Goal: Task Accomplishment & Management: Use online tool/utility

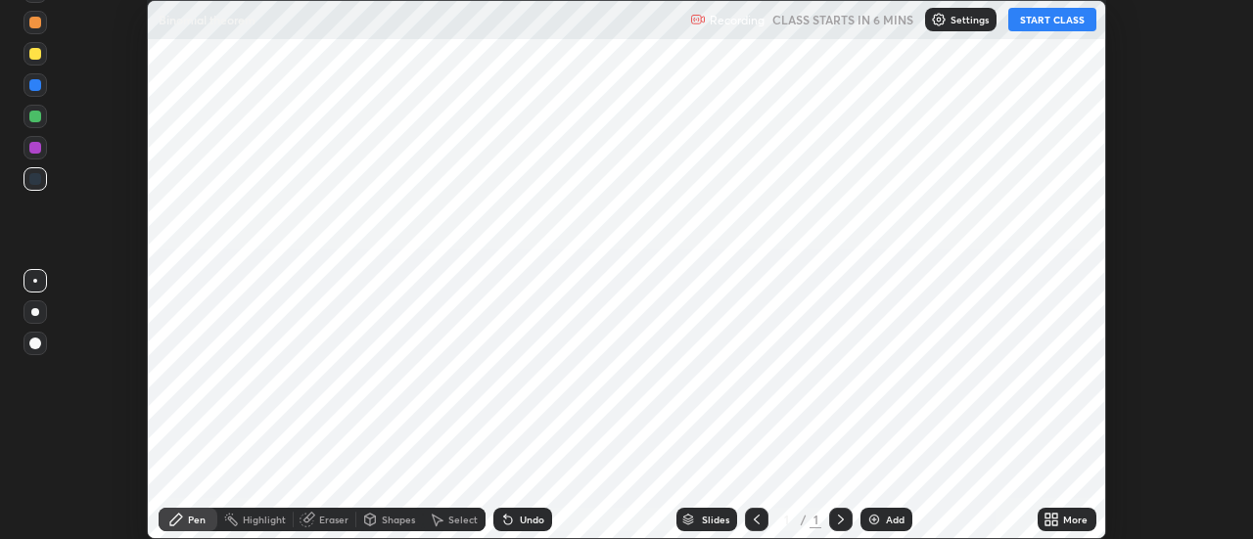
scroll to position [539, 1252]
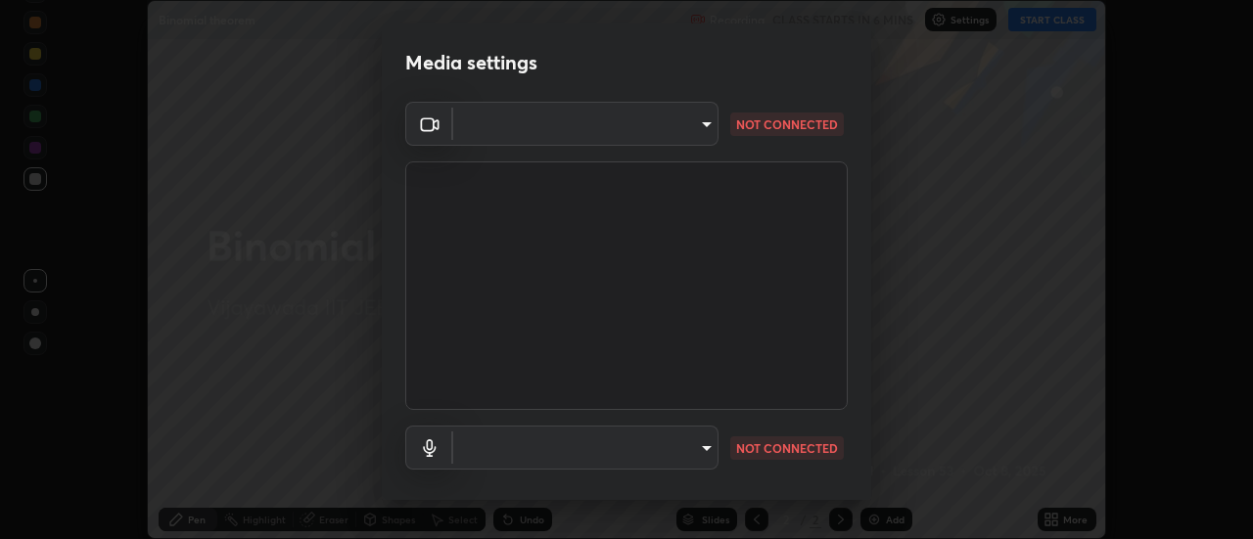
type input "a883e25cd245bfe675af14159889ff63e0a5caf6c02b2935dafa624613e4c407"
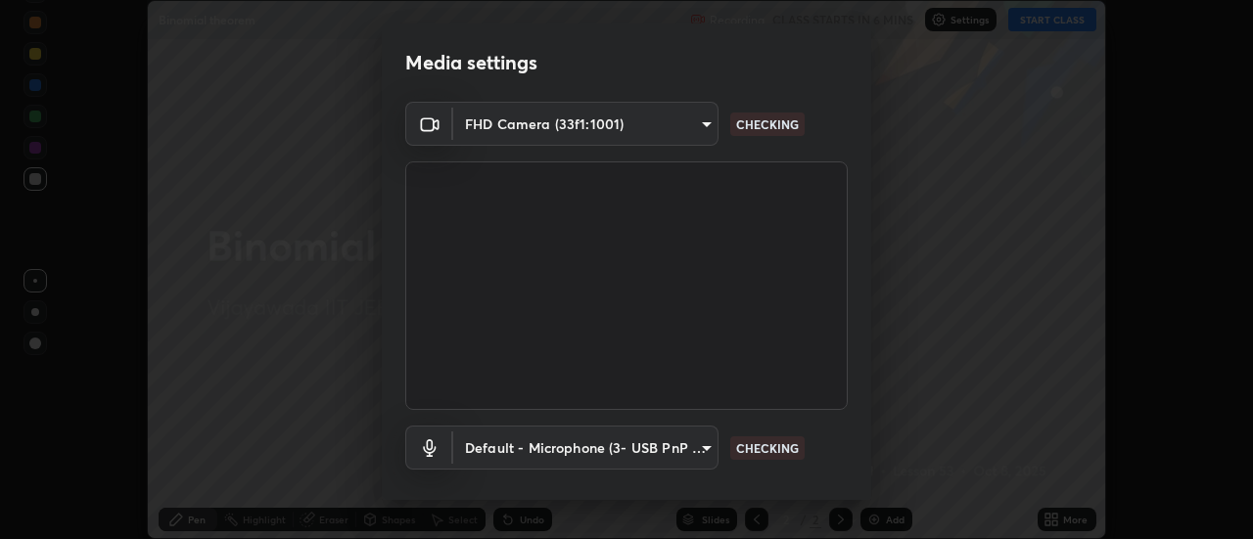
click at [705, 441] on body "Erase all Binomial theorem Recording CLASS STARTS IN 6 MINS Settings START CLAS…" at bounding box center [626, 269] width 1253 height 539
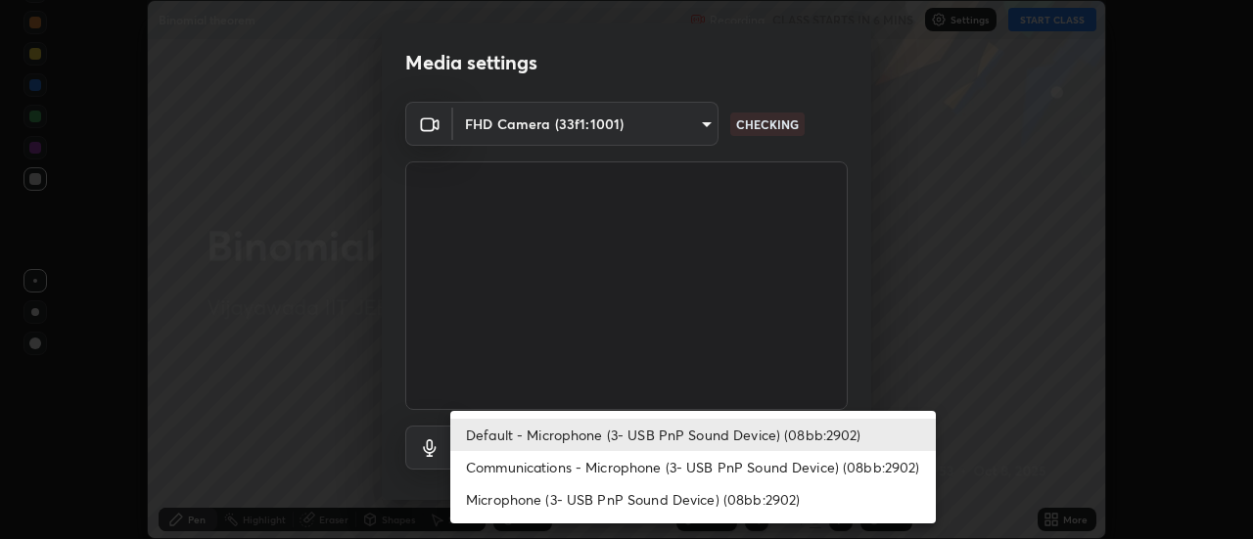
click at [629, 460] on li "Communications - Microphone (3- USB PnP Sound Device) (08bb:2902)" at bounding box center [693, 467] width 486 height 32
type input "communications"
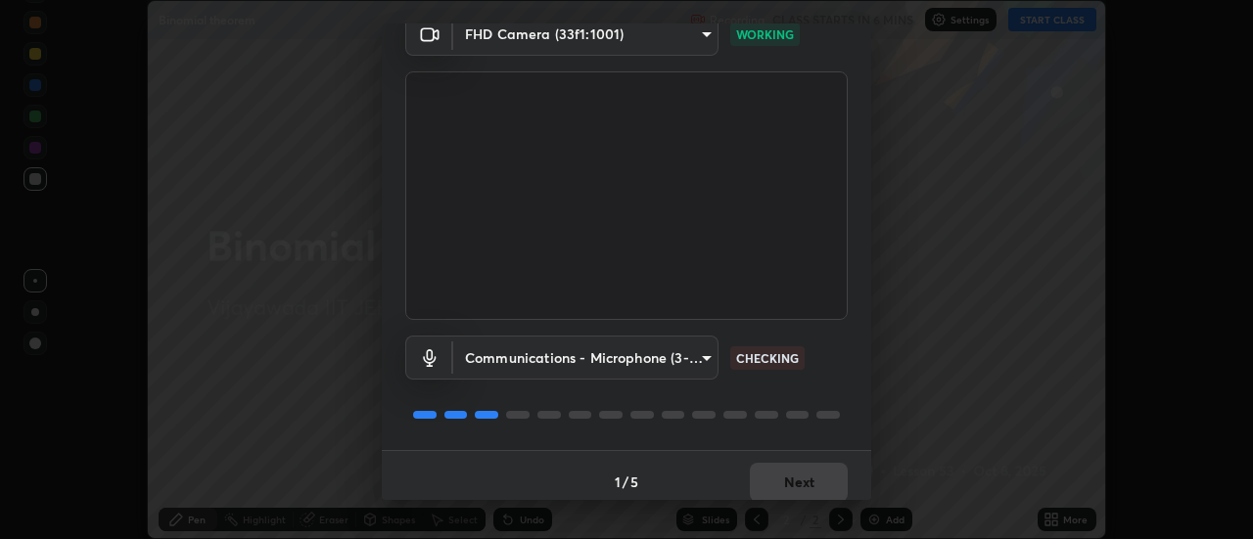
scroll to position [103, 0]
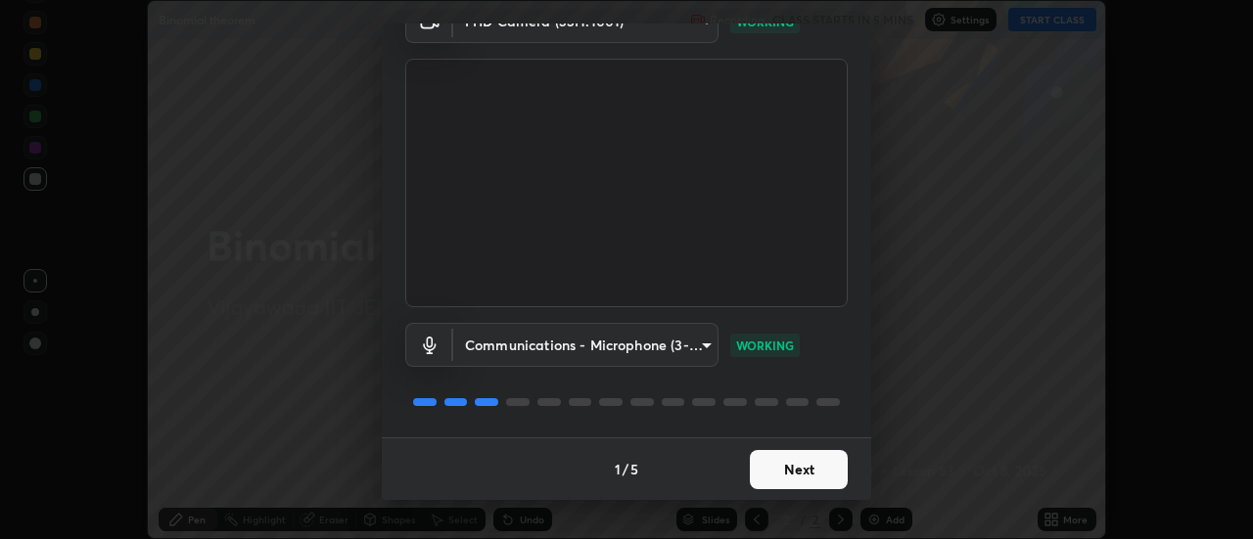
click at [802, 466] on button "Next" at bounding box center [799, 469] width 98 height 39
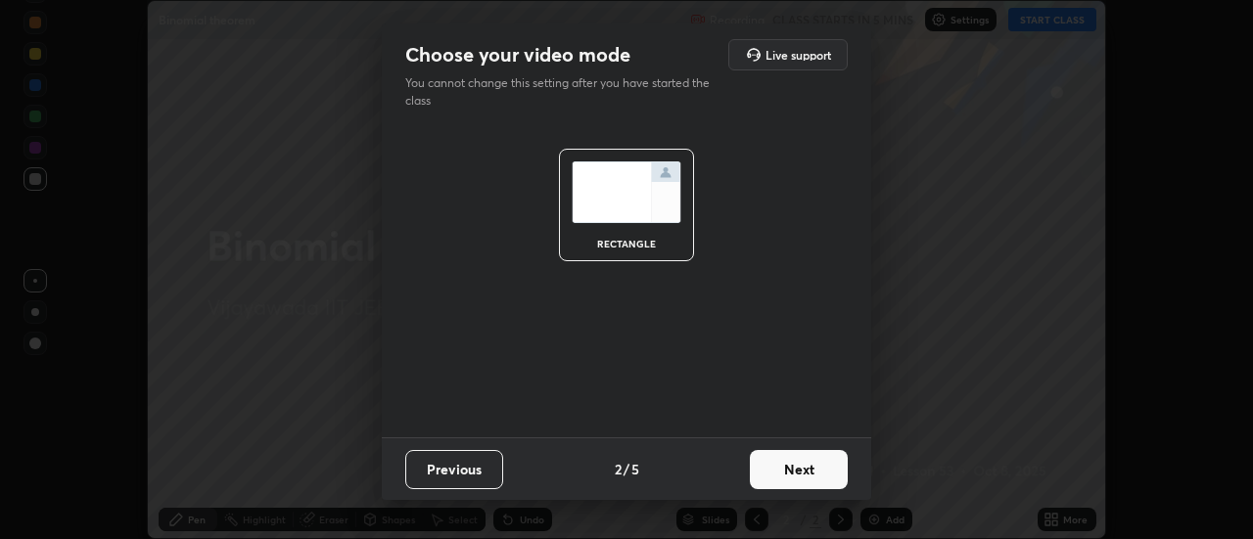
click at [810, 468] on button "Next" at bounding box center [799, 469] width 98 height 39
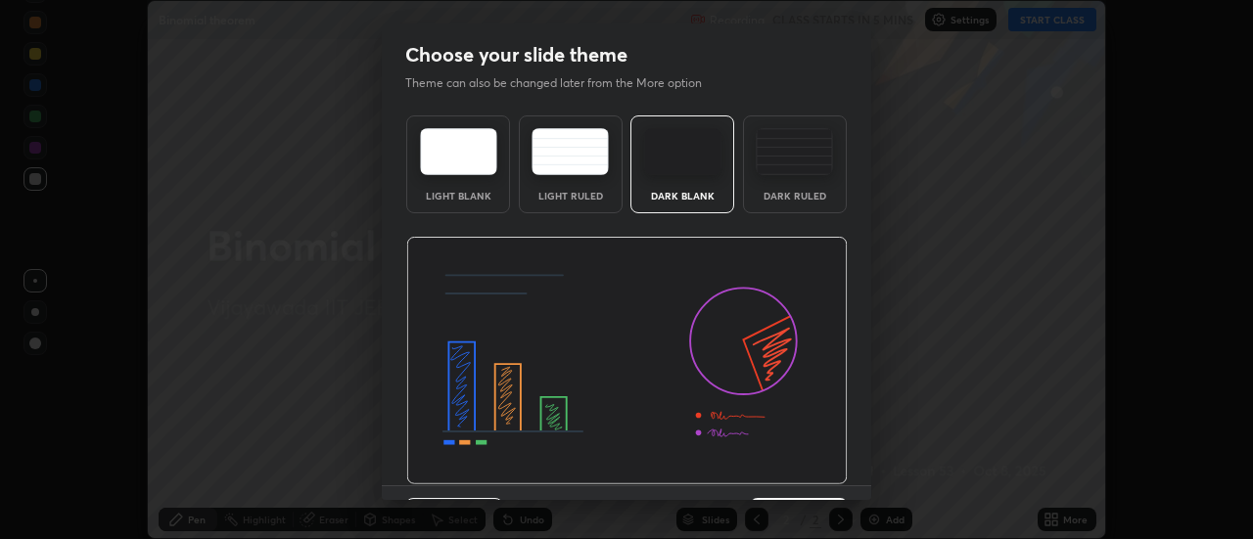
click at [823, 476] on img at bounding box center [627, 361] width 442 height 249
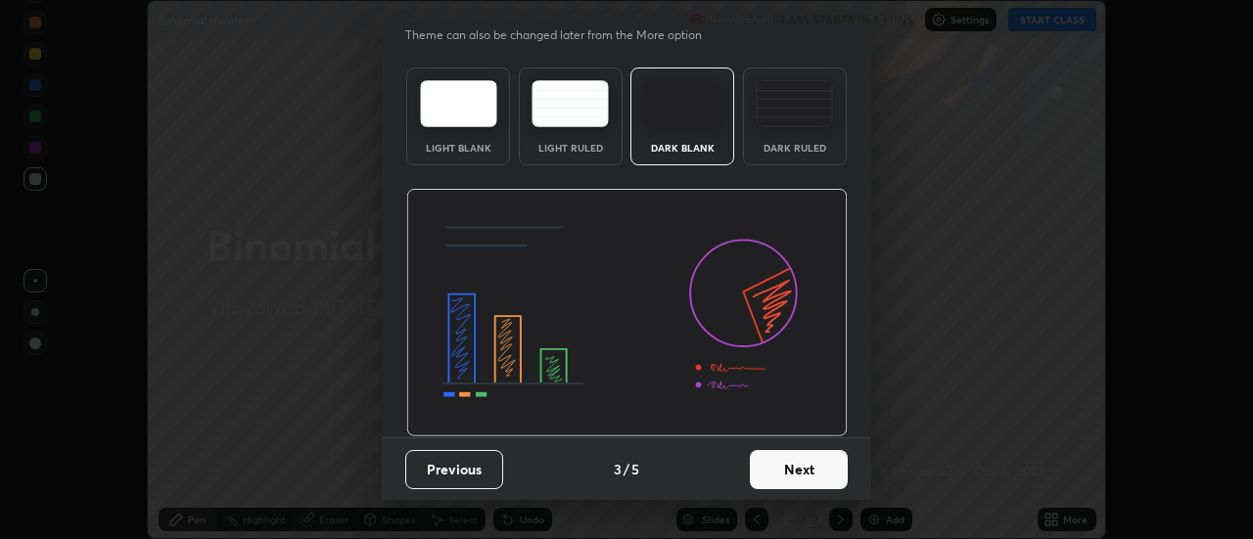
click at [813, 470] on button "Next" at bounding box center [799, 469] width 98 height 39
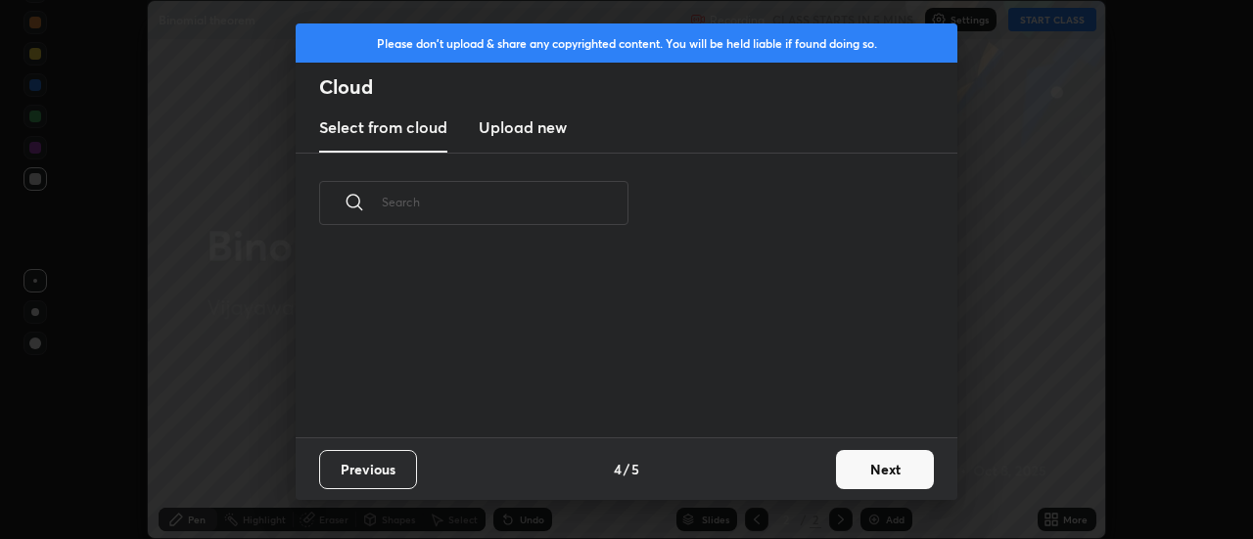
scroll to position [0, 0]
click at [869, 479] on button "Next" at bounding box center [885, 469] width 98 height 39
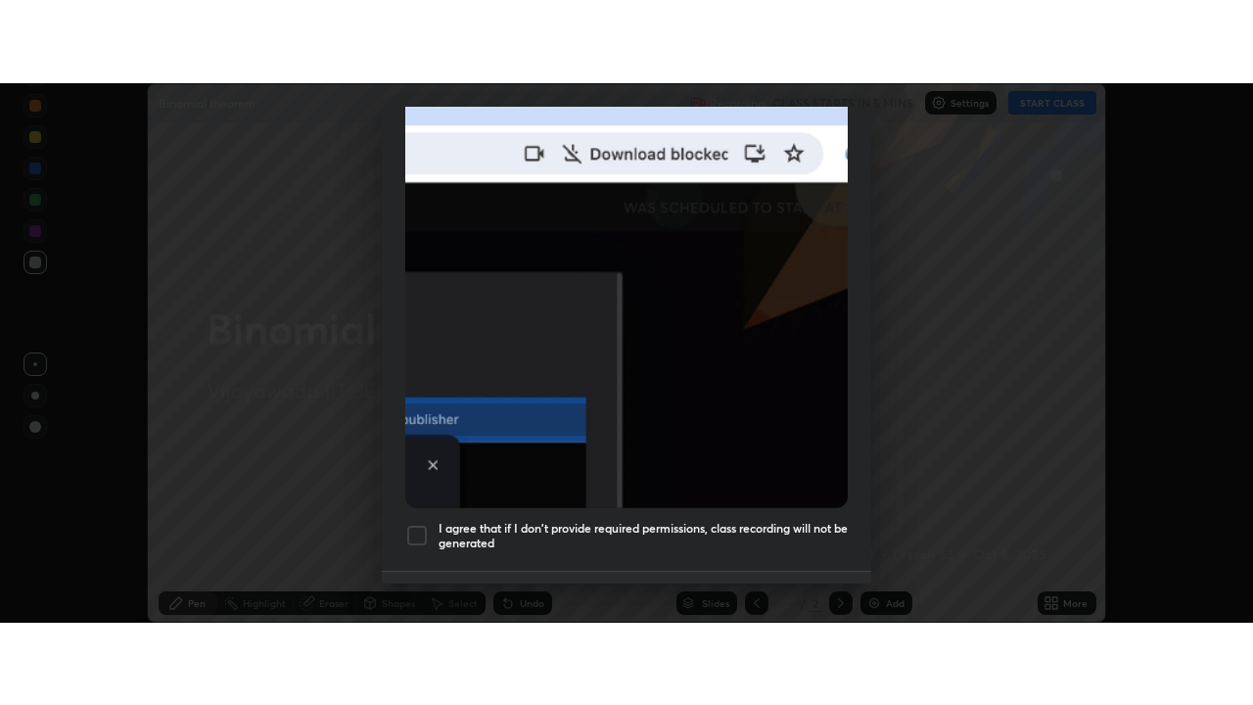
scroll to position [502, 0]
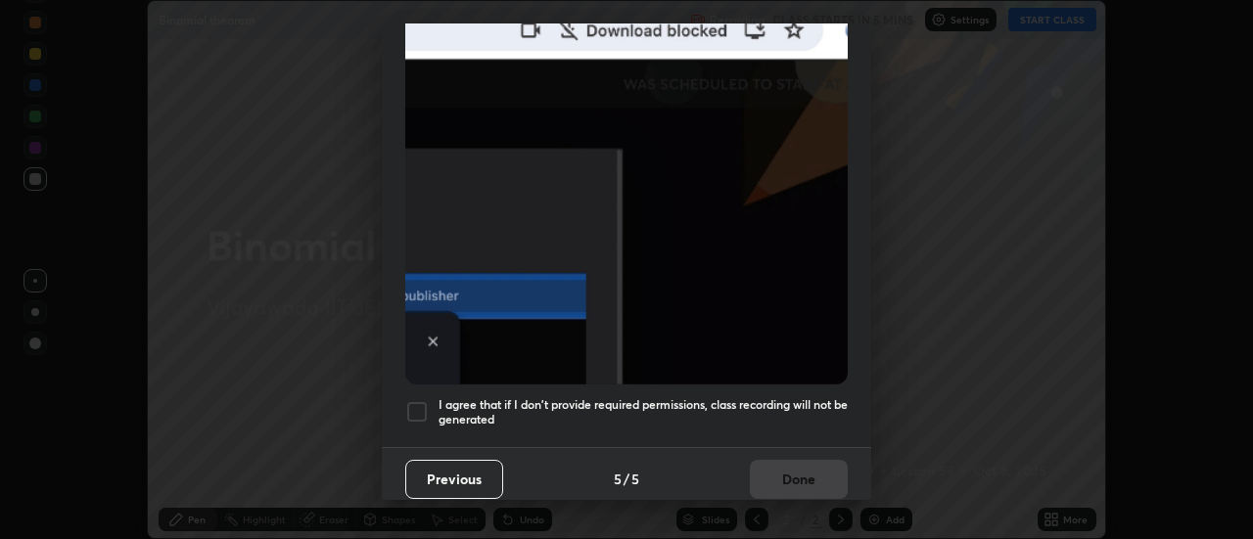
click at [418, 405] on div at bounding box center [416, 411] width 23 height 23
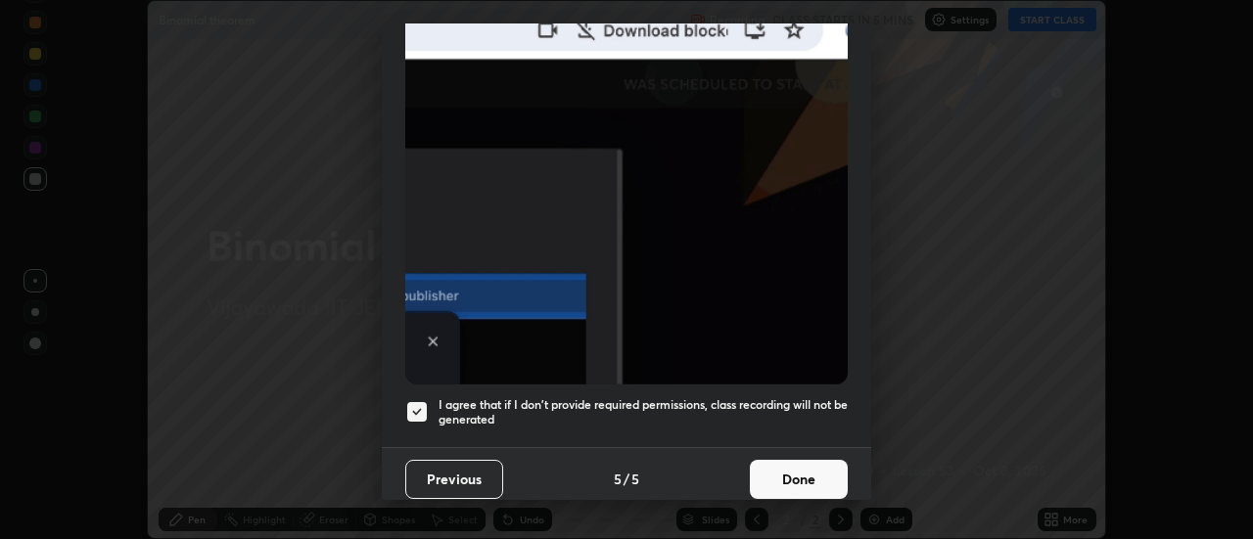
click at [791, 474] on button "Done" at bounding box center [799, 479] width 98 height 39
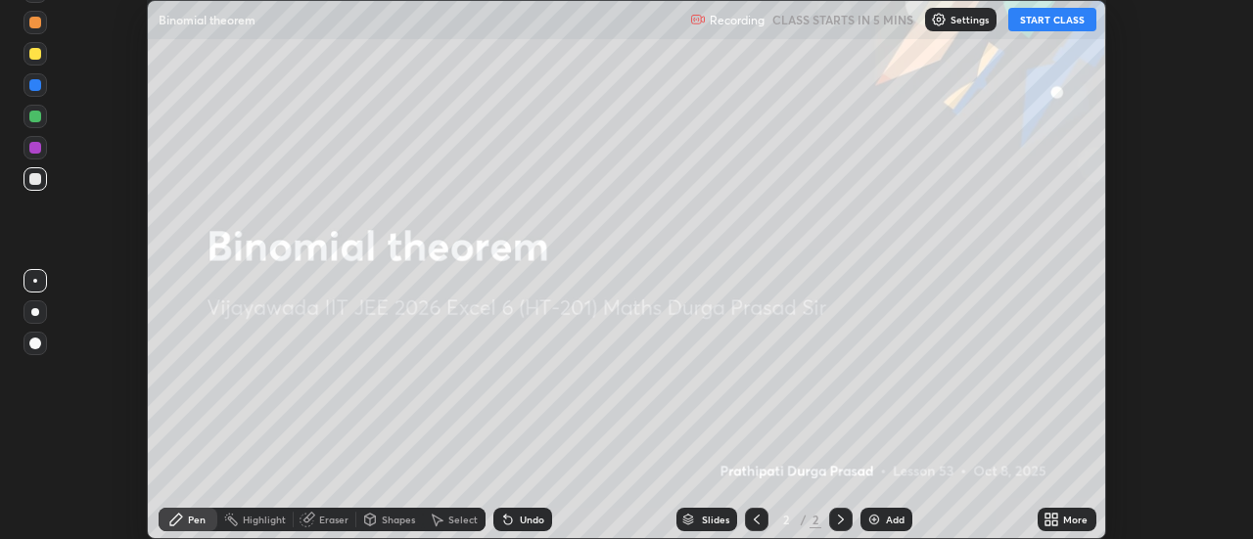
click at [1049, 20] on button "START CLASS" at bounding box center [1052, 19] width 88 height 23
click at [878, 521] on img at bounding box center [874, 520] width 16 height 16
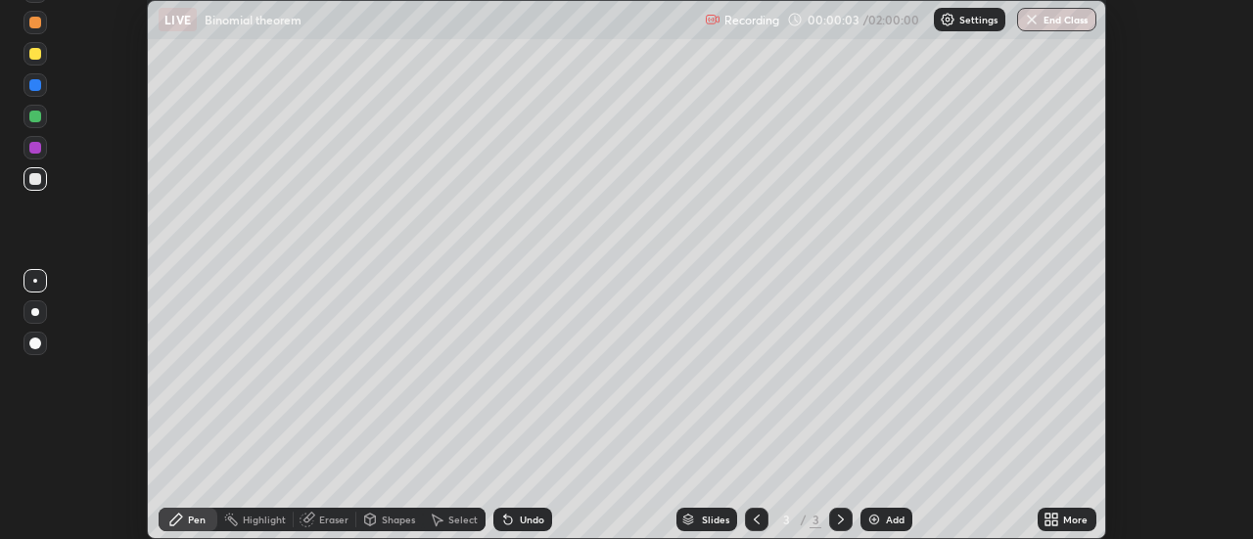
click at [1164, 395] on div "Setting up your live class" at bounding box center [626, 269] width 1253 height 539
click at [1055, 523] on icon at bounding box center [1055, 523] width 5 height 5
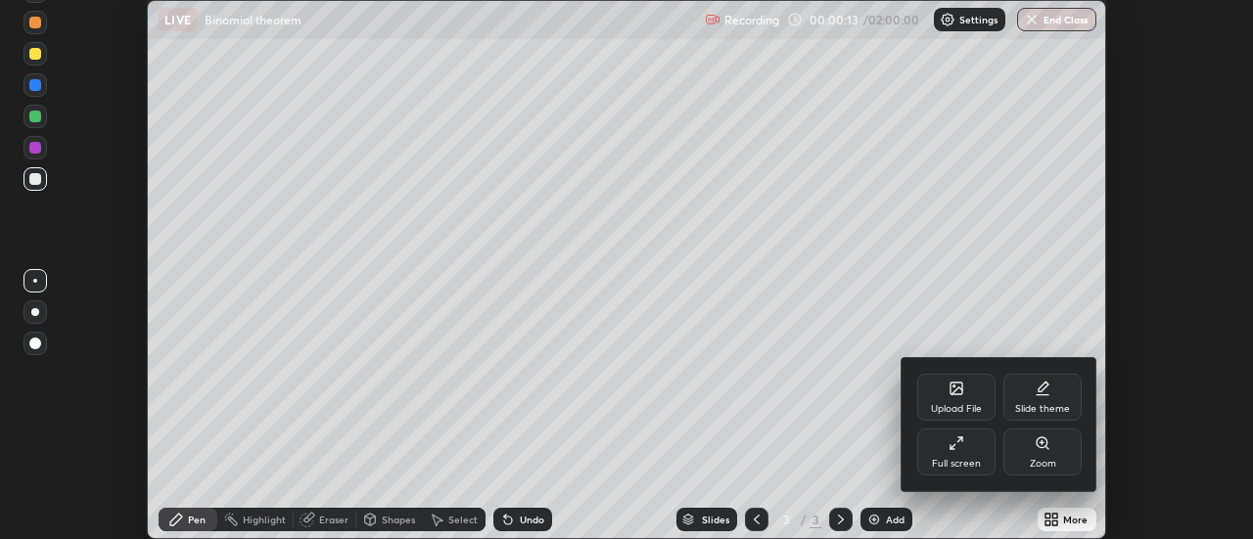
click at [963, 459] on div "Full screen" at bounding box center [956, 464] width 49 height 10
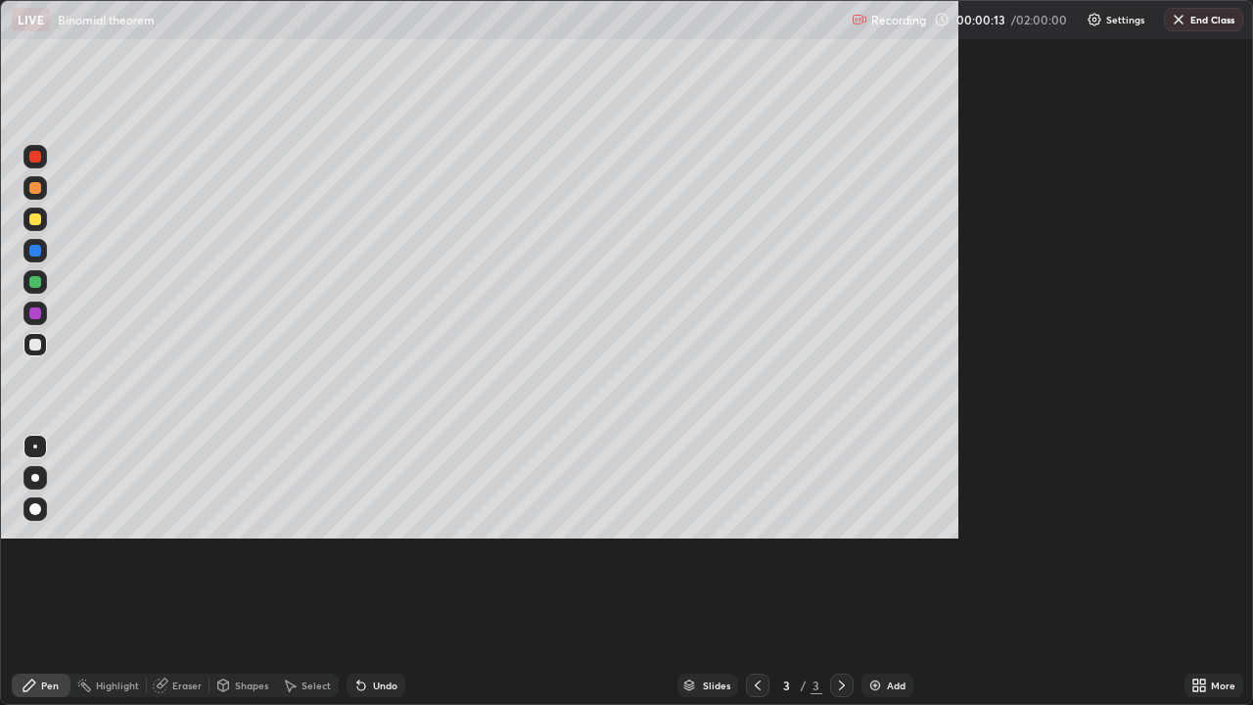
scroll to position [705, 1253]
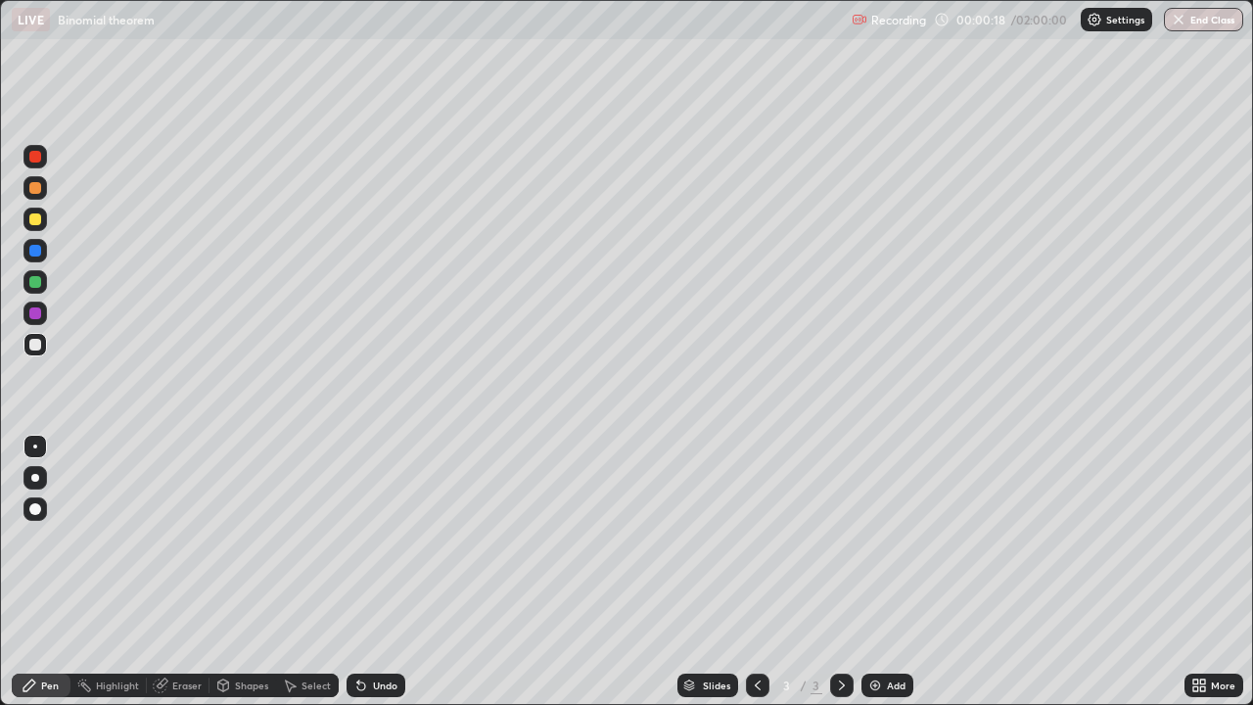
click at [36, 219] on div at bounding box center [35, 219] width 12 height 12
